Goal: Task Accomplishment & Management: Manage account settings

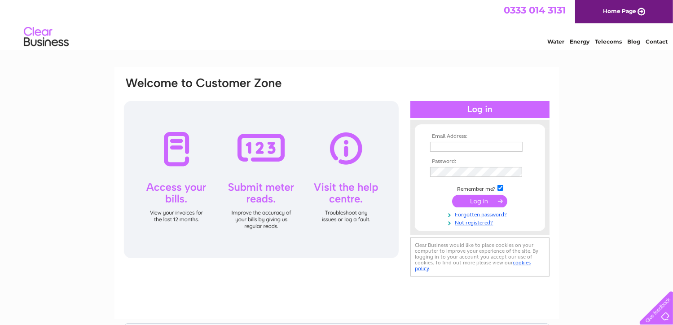
type input "[PERSON_NAME][EMAIL_ADDRESS][PERSON_NAME][DOMAIN_NAME]"
click at [489, 200] on input "submit" at bounding box center [479, 201] width 55 height 13
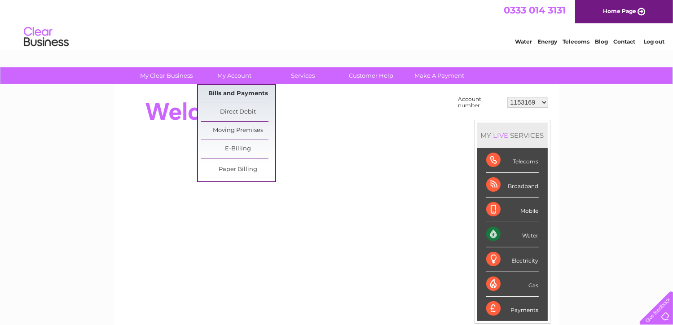
click at [239, 91] on link "Bills and Payments" at bounding box center [238, 94] width 74 height 18
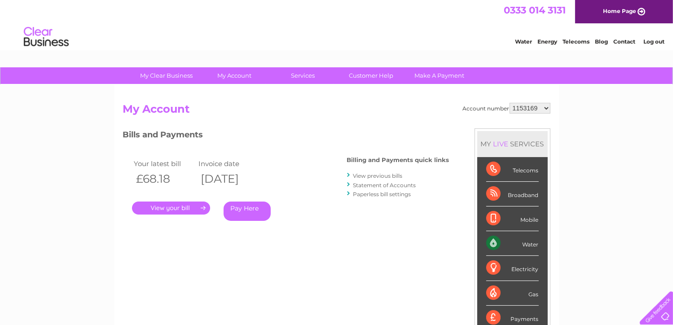
click at [183, 210] on link "." at bounding box center [171, 208] width 78 height 13
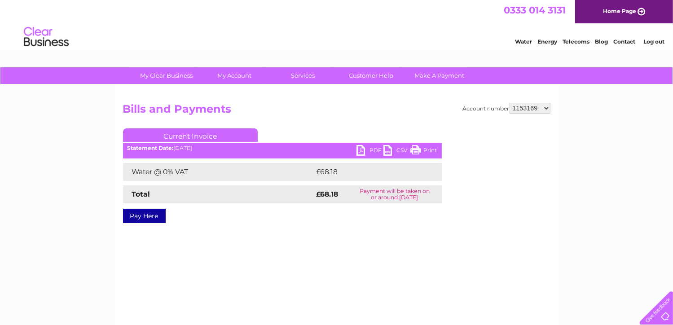
click at [367, 147] on link "PDF" at bounding box center [370, 151] width 27 height 13
